Goal: Task Accomplishment & Management: Use online tool/utility

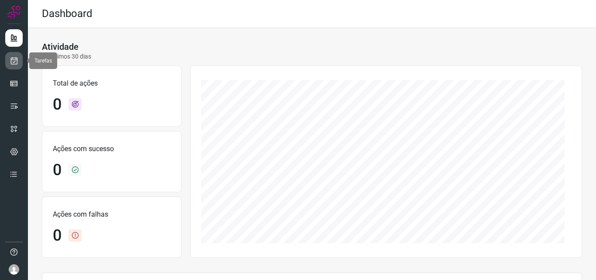
click at [15, 61] on icon at bounding box center [14, 60] width 9 height 9
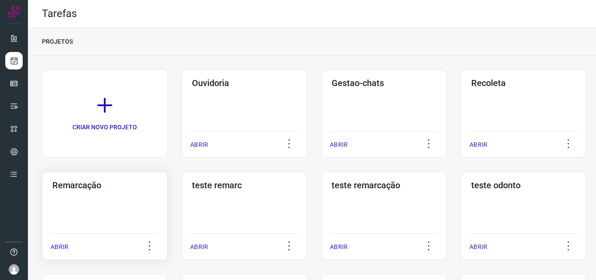
click at [118, 180] on h3 "Remarcação" at bounding box center [104, 185] width 105 height 10
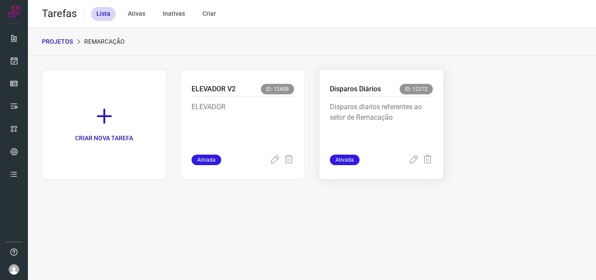
click at [436, 109] on div "Disparos Diários ID: 12372 Disparos diarios referentes ao setor de Remacação At…" at bounding box center [381, 124] width 125 height 110
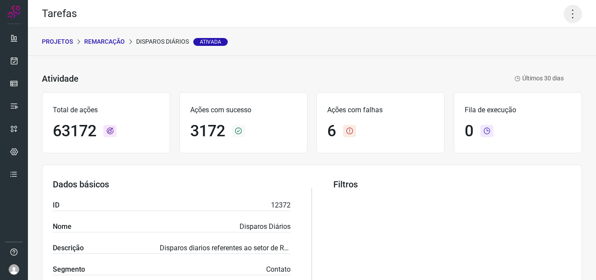
click at [569, 8] on icon at bounding box center [573, 14] width 18 height 18
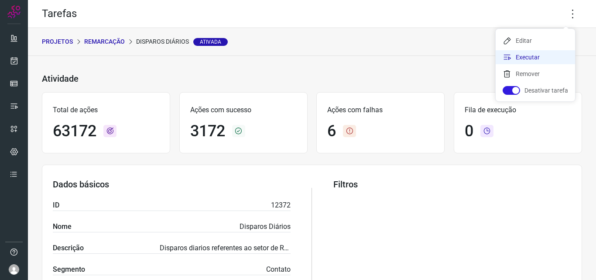
click at [538, 58] on li "Executar" at bounding box center [535, 57] width 79 height 14
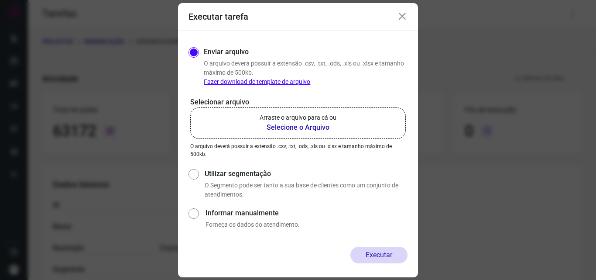
click at [319, 113] on p "Arraste o arquivo para cá ou" at bounding box center [298, 117] width 77 height 9
click at [0, 0] on input "Arraste o arquivo para cá ou Selecione o Arquivo" at bounding box center [0, 0] width 0 height 0
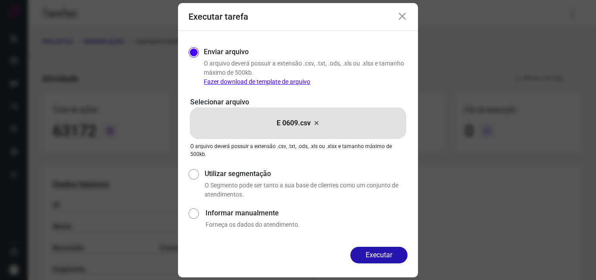
click at [384, 254] on button "Executar" at bounding box center [378, 255] width 57 height 17
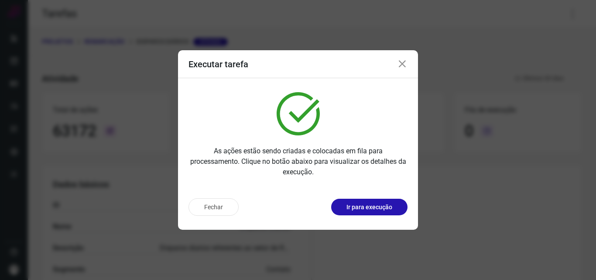
click at [378, 212] on button "Ir para execução" at bounding box center [369, 207] width 76 height 17
